Goal: Check status: Check status

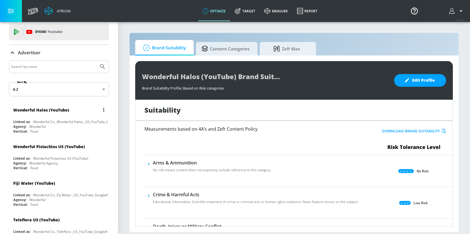
scroll to position [20, 0]
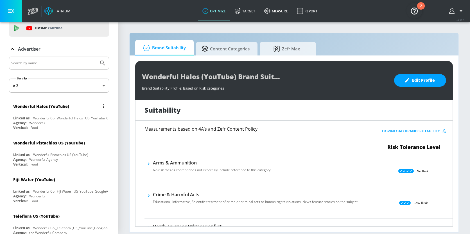
click at [41, 124] on div "Wonderful" at bounding box center [37, 122] width 16 height 5
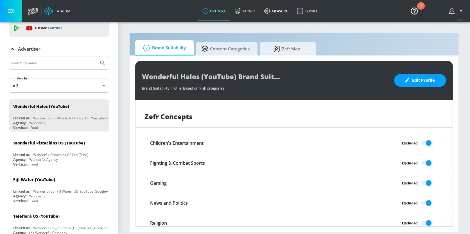
scroll to position [456, 0]
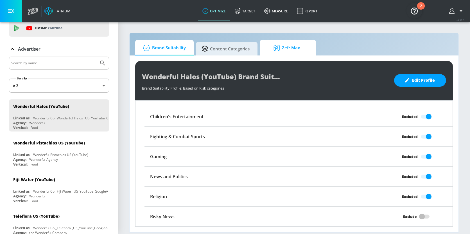
click at [275, 53] on span "Zefr Max" at bounding box center [286, 47] width 43 height 13
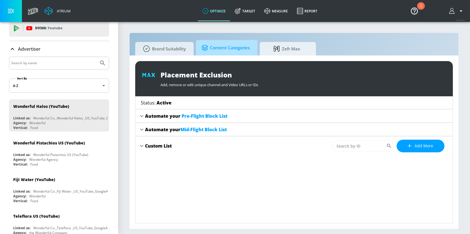
click at [225, 55] on link "Content Categories" at bounding box center [227, 47] width 62 height 15
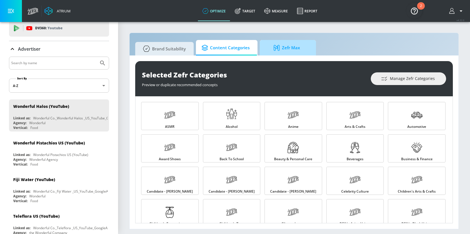
click at [275, 51] on span "Zefr Max" at bounding box center [286, 47] width 43 height 13
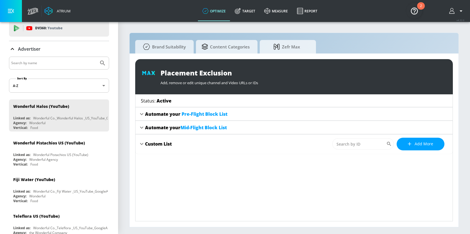
click at [144, 144] on icon at bounding box center [141, 143] width 7 height 7
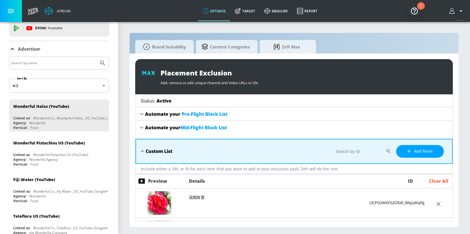
click at [141, 148] on icon at bounding box center [142, 151] width 7 height 7
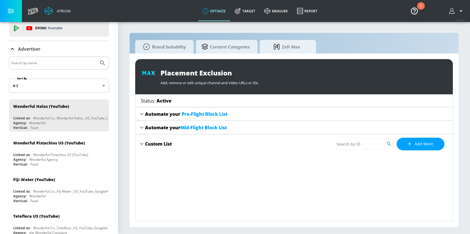
click at [142, 129] on icon at bounding box center [141, 127] width 7 height 7
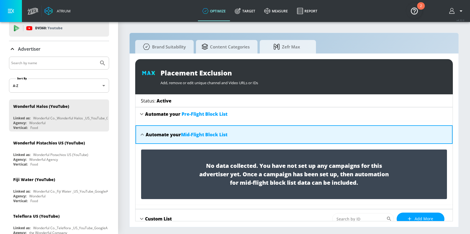
click at [142, 134] on icon at bounding box center [142, 134] width 7 height 7
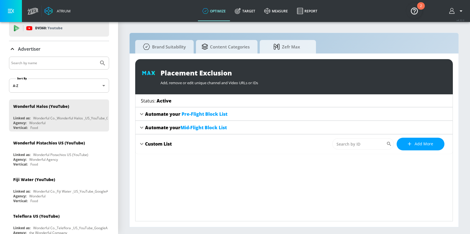
click at [141, 119] on div "Automate your Pre-Flight Block List" at bounding box center [294, 113] width 317 height 13
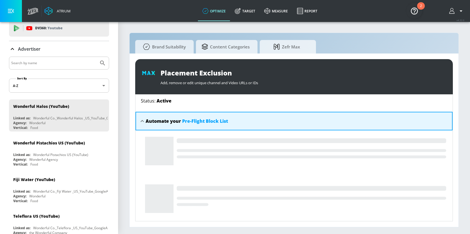
click at [142, 121] on icon at bounding box center [142, 121] width 7 height 7
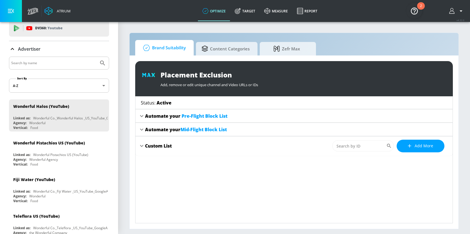
click at [177, 50] on span "Brand Suitability" at bounding box center [163, 47] width 45 height 13
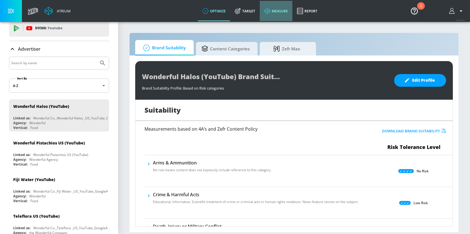
click at [271, 14] on link "measure" at bounding box center [276, 11] width 33 height 20
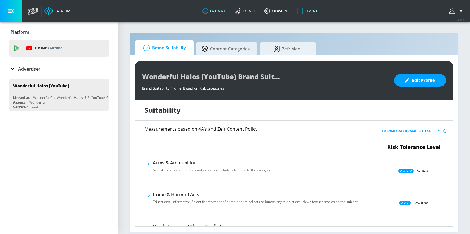
click at [309, 10] on link "Report" at bounding box center [307, 11] width 30 height 20
click at [312, 12] on link "Report" at bounding box center [307, 11] width 30 height 20
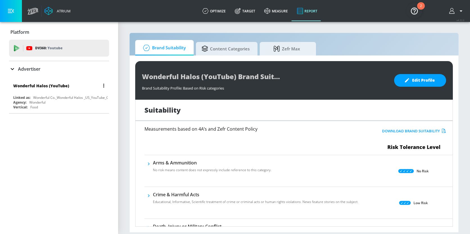
click at [94, 93] on div "Wonderful Halos (YouTube) Linked as: Wonderful Co._Wonderful Halos _US_YouTube_…" at bounding box center [59, 95] width 100 height 32
